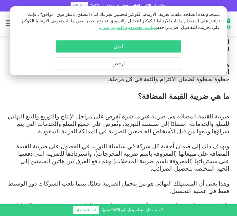
scroll to position [342, 0]
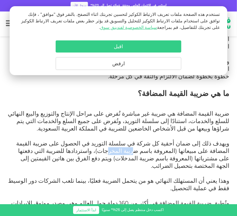
drag, startPoint x: 195, startPoint y: 120, endPoint x: 176, endPoint y: 122, distance: 19.0
click at [176, 140] on span "ويهدف ذلك إلى ضمان أحقية كل شركة في سلسلة التوريد في الحصول على ضريبة القيمة ال…" at bounding box center [122, 155] width 213 height 30
click at [161, 140] on span "ويهدف ذلك إلى ضمان أحقية كل شركة في سلسلة التوريد في الحصول على ضريبة القيمة ال…" at bounding box center [122, 155] width 213 height 30
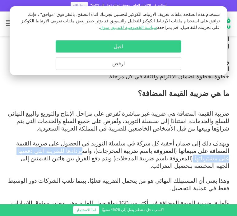
drag, startPoint x: 155, startPoint y: 121, endPoint x: 74, endPoint y: 123, distance: 81.2
click at [74, 140] on span "ويهدف ذلك إلى ضمان أحقية كل شركة في سلسلة التوريد في الحصول على ضريبة القيمة ال…" at bounding box center [122, 155] width 213 height 30
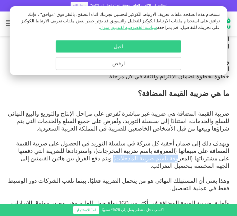
drag, startPoint x: 62, startPoint y: 123, endPoint x: 12, endPoint y: 121, distance: 49.5
click at [16, 140] on span "ويهدف ذلك إلى ضمان أحقية كل شركة في سلسلة التوريد في الحصول على ضريبة القيمة ال…" at bounding box center [122, 155] width 213 height 30
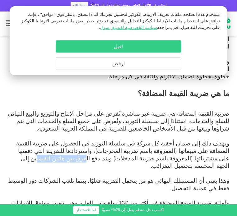
drag, startPoint x: 203, startPoint y: 130, endPoint x: 172, endPoint y: 131, distance: 31.5
click at [173, 140] on span "ويهدف ذلك إلى ضمان أحقية كل شركة في سلسلة التوريد في الحصول على ضريبة القيمة ال…" at bounding box center [122, 155] width 213 height 30
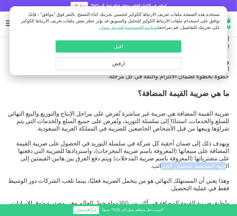
drag, startPoint x: 157, startPoint y: 131, endPoint x: 104, endPoint y: 129, distance: 52.9
click at [104, 140] on span "ويهدف ذلك إلى ضمان أحقية كل شركة في سلسلة التوريد في الحصول على ضريبة القيمة ال…" at bounding box center [122, 155] width 213 height 30
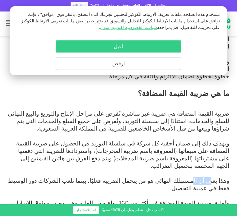
drag, startPoint x: 213, startPoint y: 143, endPoint x: 200, endPoint y: 144, distance: 12.5
click at [200, 177] on span "وهذا يعني أن المستهلك النهائي هو من يتحمل الضريبة فعليًا، بينما تلعب الشركات دو…" at bounding box center [118, 184] width 221 height 15
drag, startPoint x: 185, startPoint y: 144, endPoint x: 166, endPoint y: 144, distance: 19.3
click at [166, 177] on span "وهذا يعني أن المستهلك النهائي هو من يتحمل الضريبة فعليًا، بينما تلعب الشركات دو…" at bounding box center [118, 184] width 221 height 15
drag, startPoint x: 126, startPoint y: 145, endPoint x: 118, endPoint y: 144, distance: 7.5
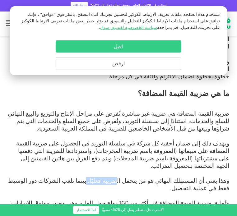
click at [118, 177] on span "وهذا يعني أن المستهلك النهائي هو من يتحمل الضريبة فعليًا، بينما تلعب الشركات دو…" at bounding box center [118, 184] width 221 height 15
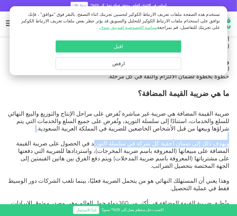
drag, startPoint x: 156, startPoint y: 110, endPoint x: 127, endPoint y: 110, distance: 28.3
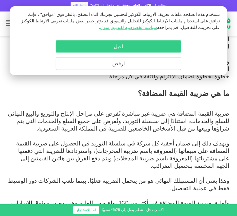
click at [116, 140] on span "ويهدف ذلك إلى ضمان أحقية كل شركة في سلسلة التوريد في الحصول على ضريبة القيمة ال…" at bounding box center [122, 155] width 213 height 30
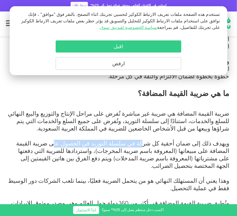
drag, startPoint x: 156, startPoint y: 115, endPoint x: 96, endPoint y: 117, distance: 59.1
click at [96, 140] on span "ويهدف ذلك إلى ضمان أحقية كل شركة في سلسلة التوريد في الحصول على ضريبة القيمة ال…" at bounding box center [122, 155] width 213 height 30
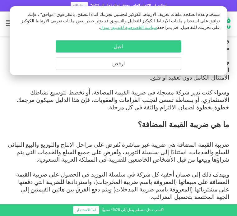
click at [45, 171] on span "ويهدف ذلك إلى ضمان أحقية كل شركة في سلسلة التوريد في الحصول على ضريبة القيمة ال…" at bounding box center [122, 186] width 213 height 30
